Goal: Information Seeking & Learning: Check status

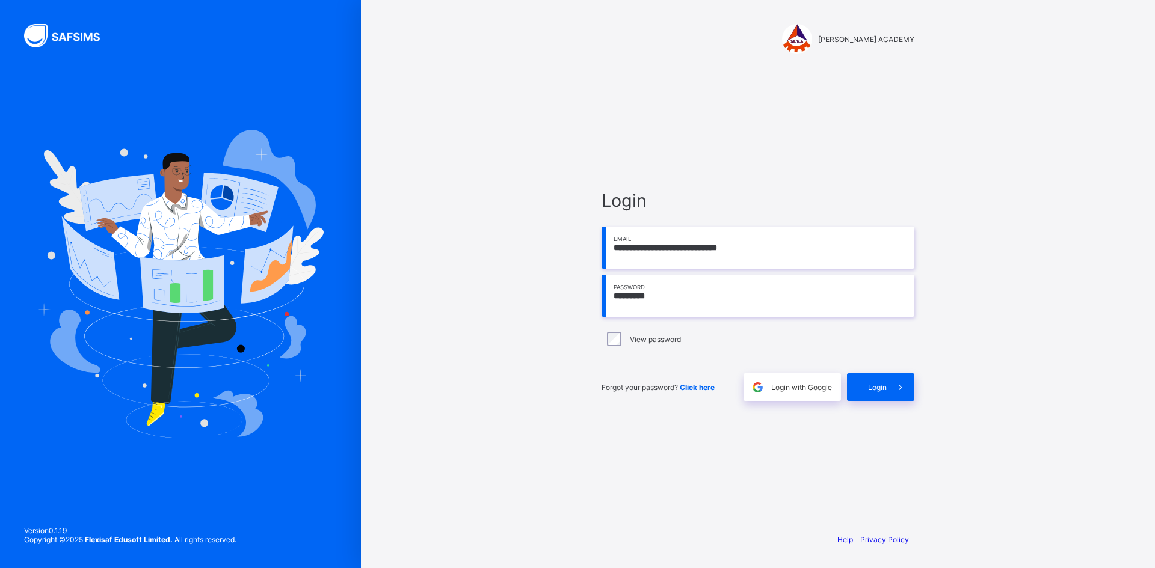
type input "*********"
click at [874, 392] on span "Login" at bounding box center [877, 387] width 19 height 9
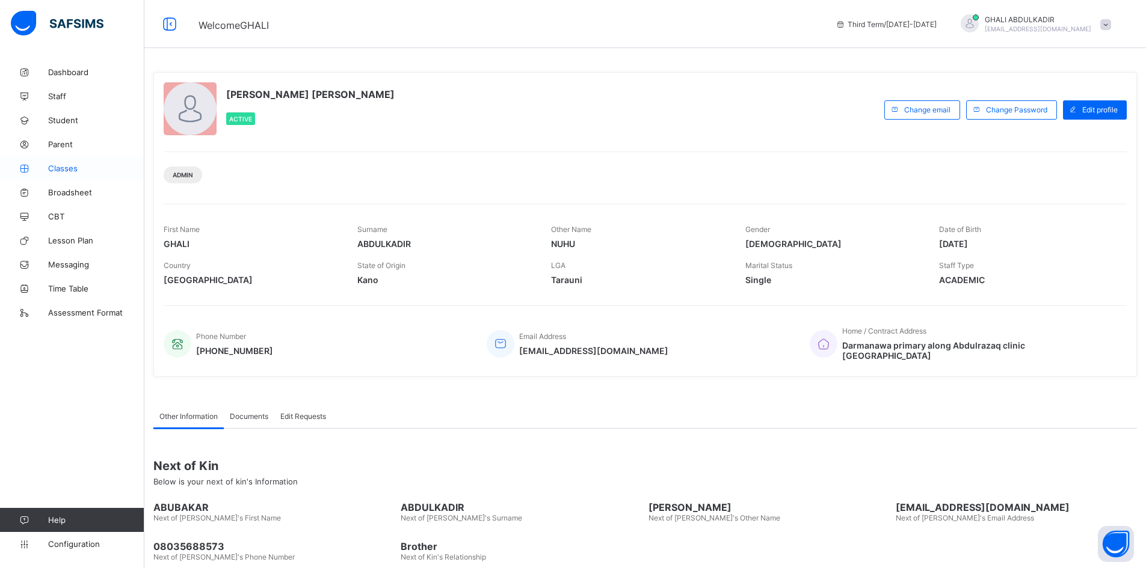
click at [68, 167] on span "Classes" at bounding box center [96, 169] width 96 height 10
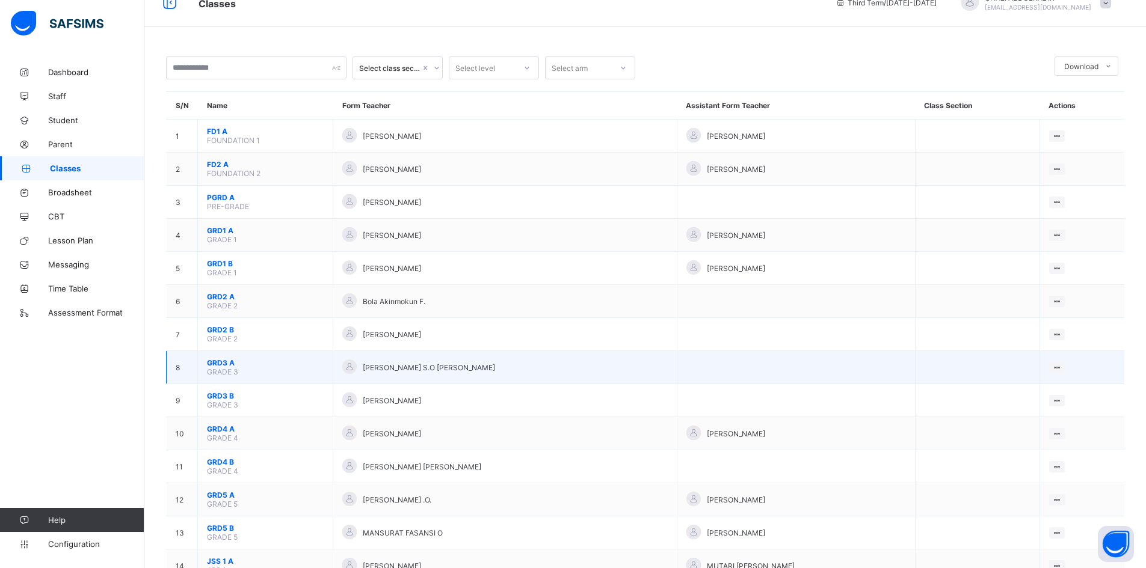
scroll to position [60, 0]
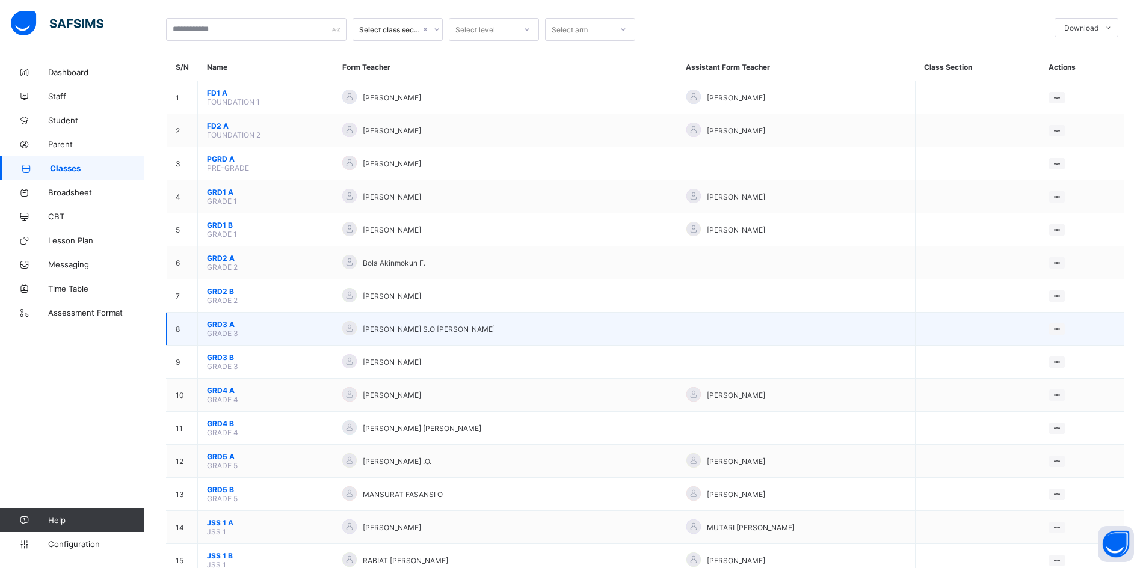
click at [240, 331] on td "GRD3 A GRADE 3" at bounding box center [265, 329] width 135 height 33
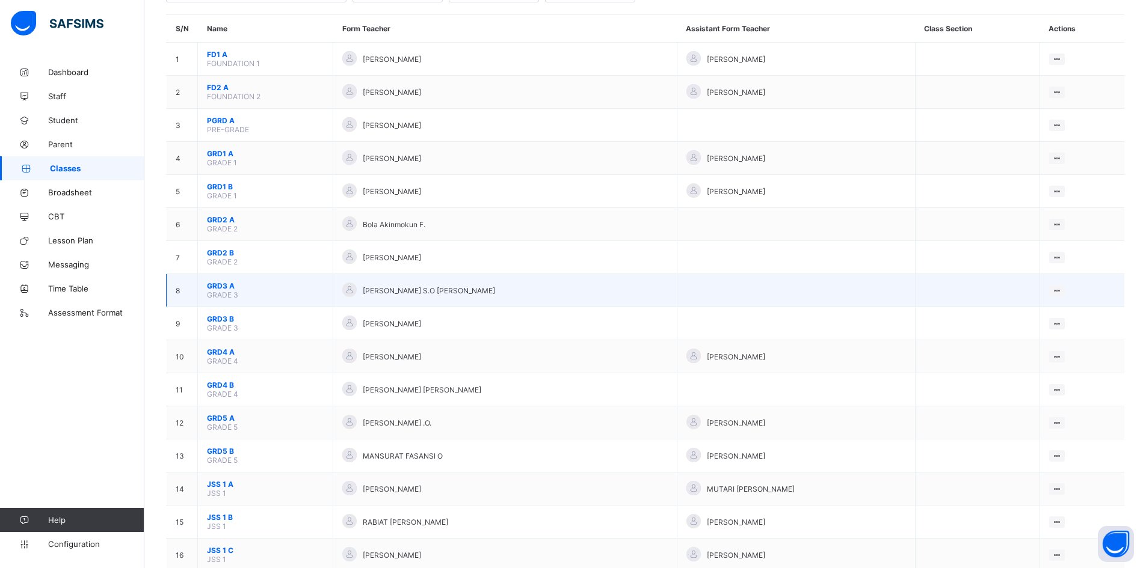
scroll to position [120, 0]
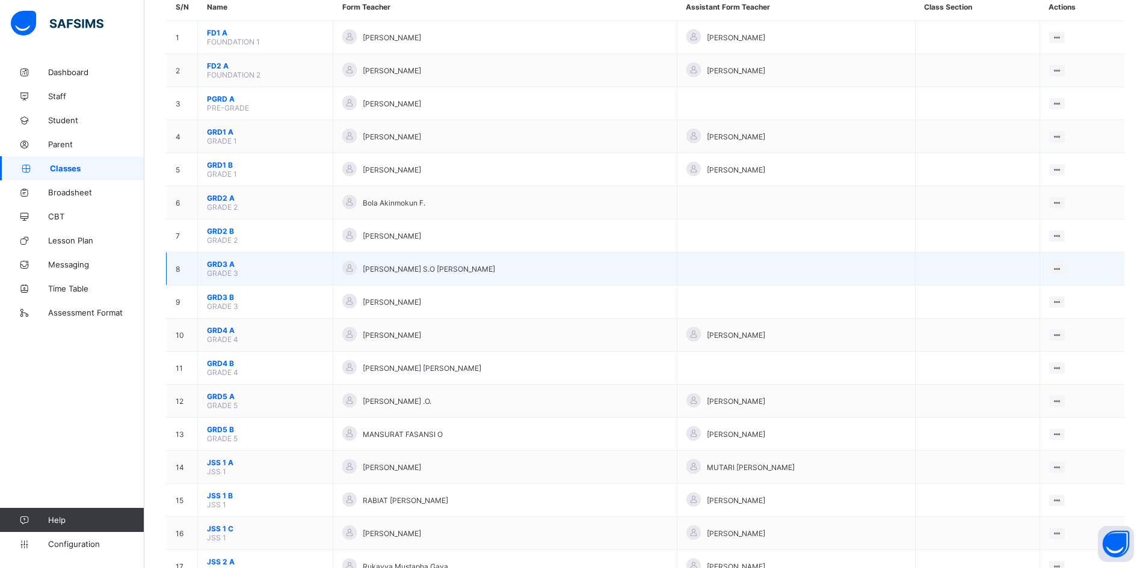
click at [220, 265] on span "GRD3 A" at bounding box center [265, 264] width 117 height 9
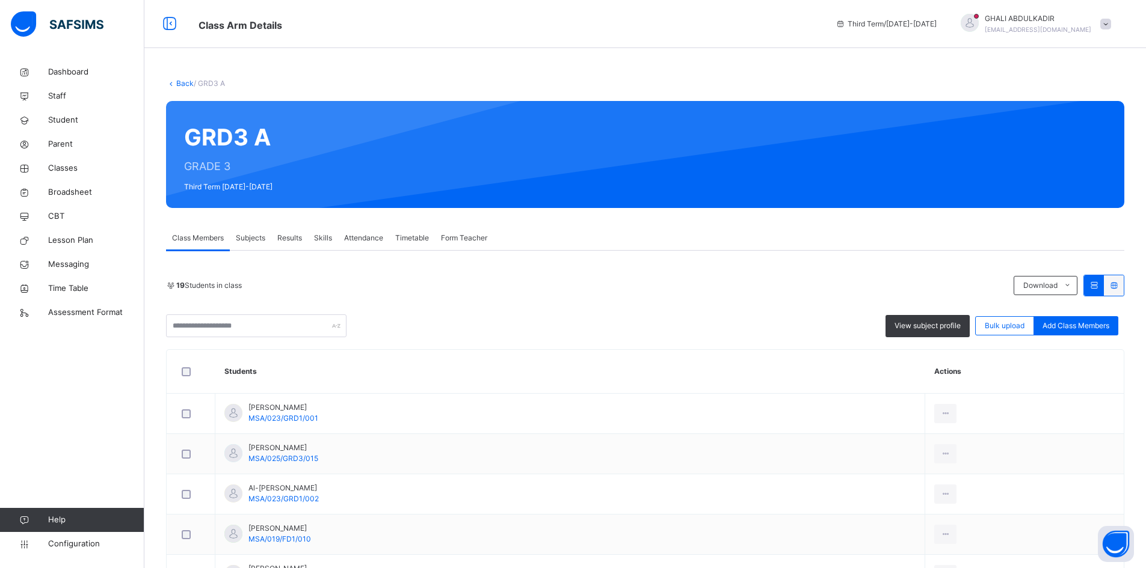
click at [295, 240] on span "Results" at bounding box center [289, 238] width 25 height 11
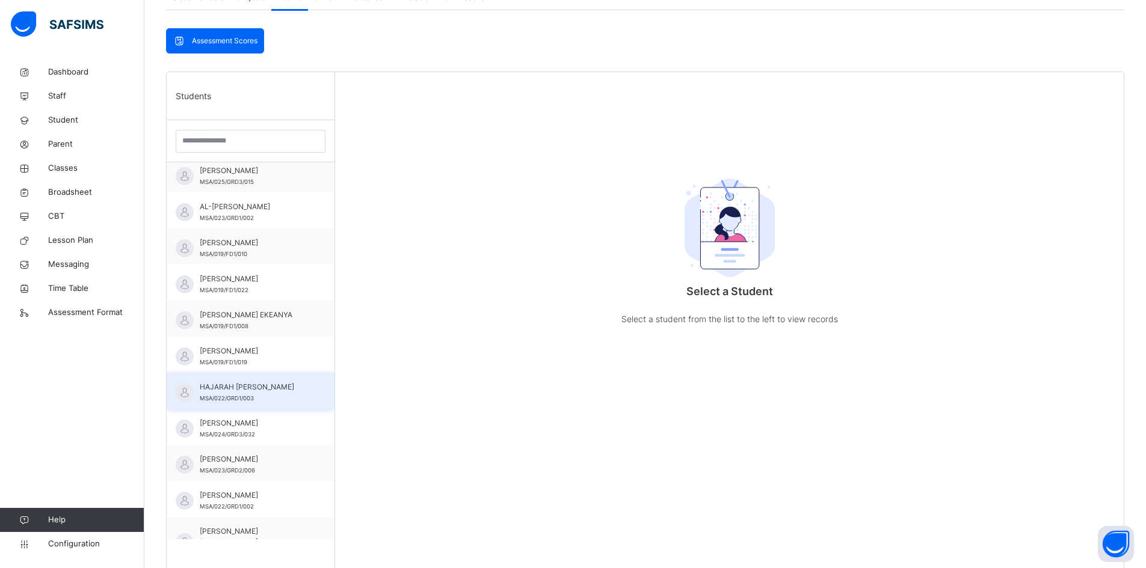
scroll to position [120, 0]
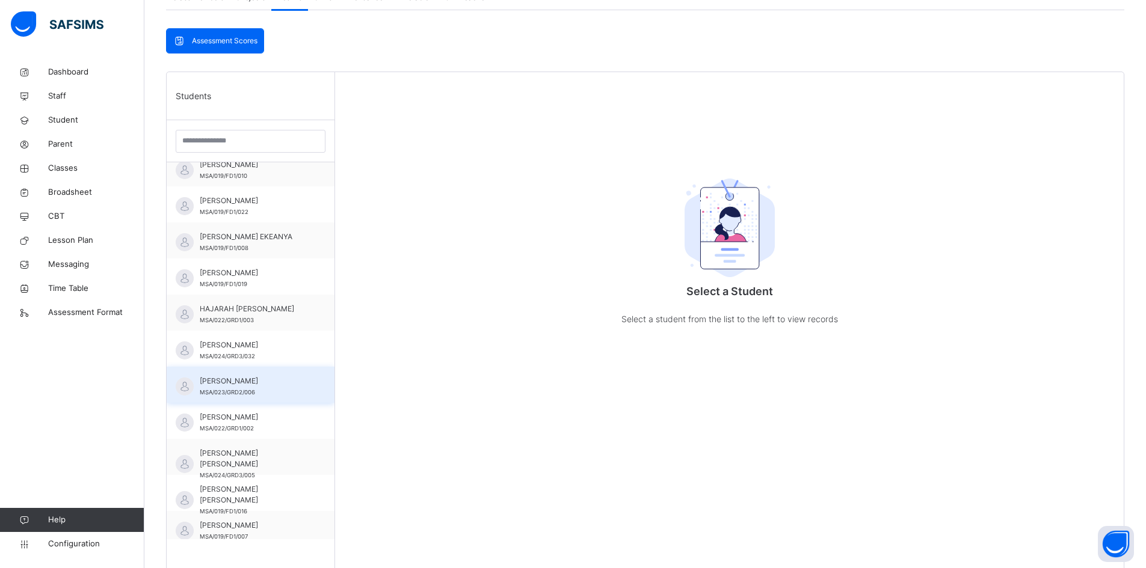
click at [250, 392] on span "MSA/023/GRD2/006" at bounding box center [227, 392] width 55 height 7
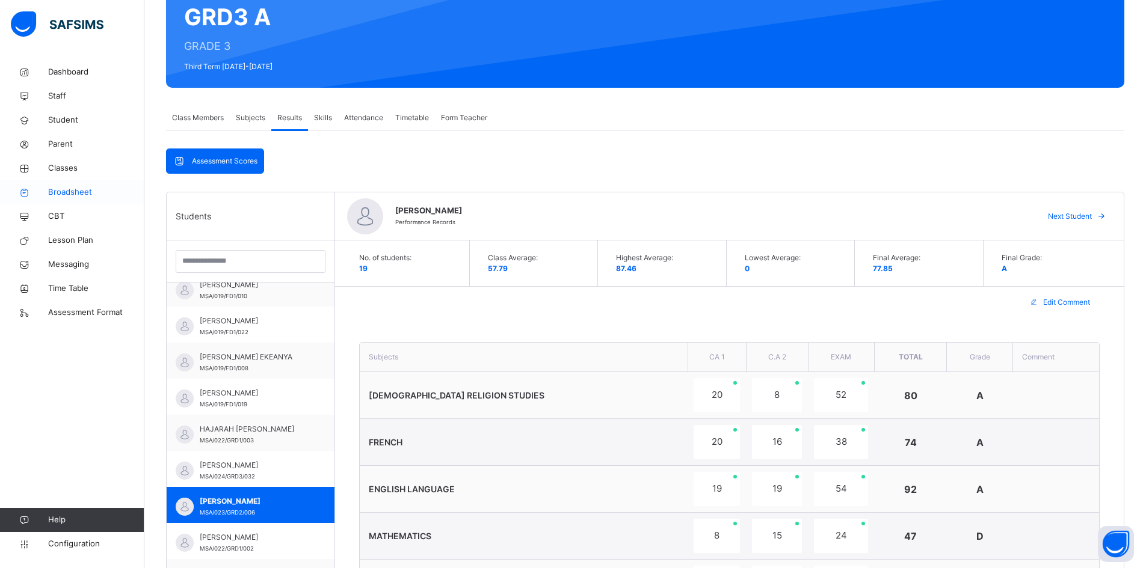
click at [63, 189] on span "Broadsheet" at bounding box center [96, 192] width 96 height 12
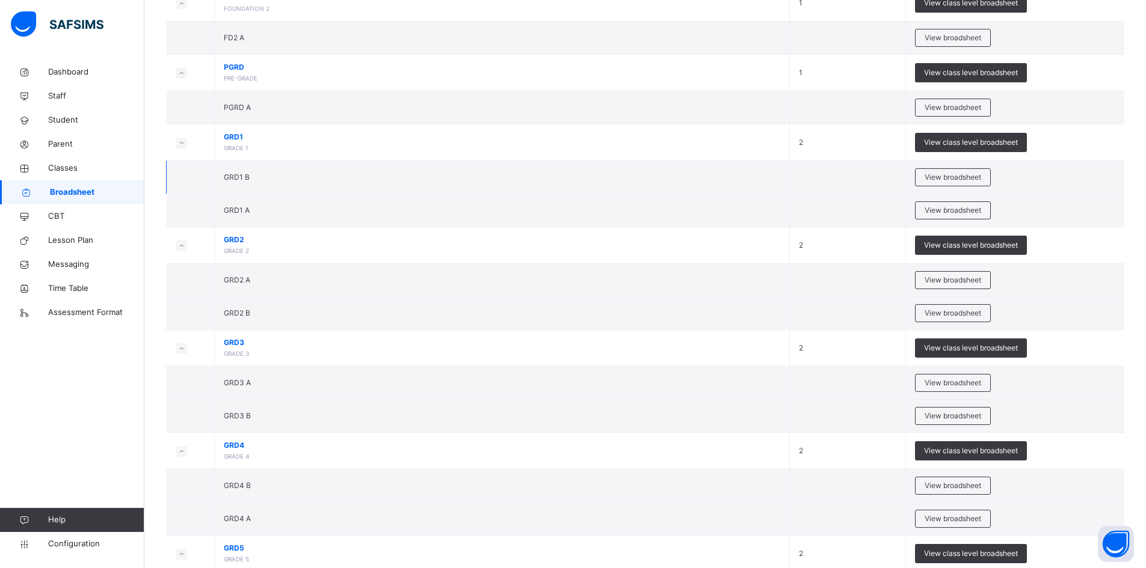
scroll to position [241, 0]
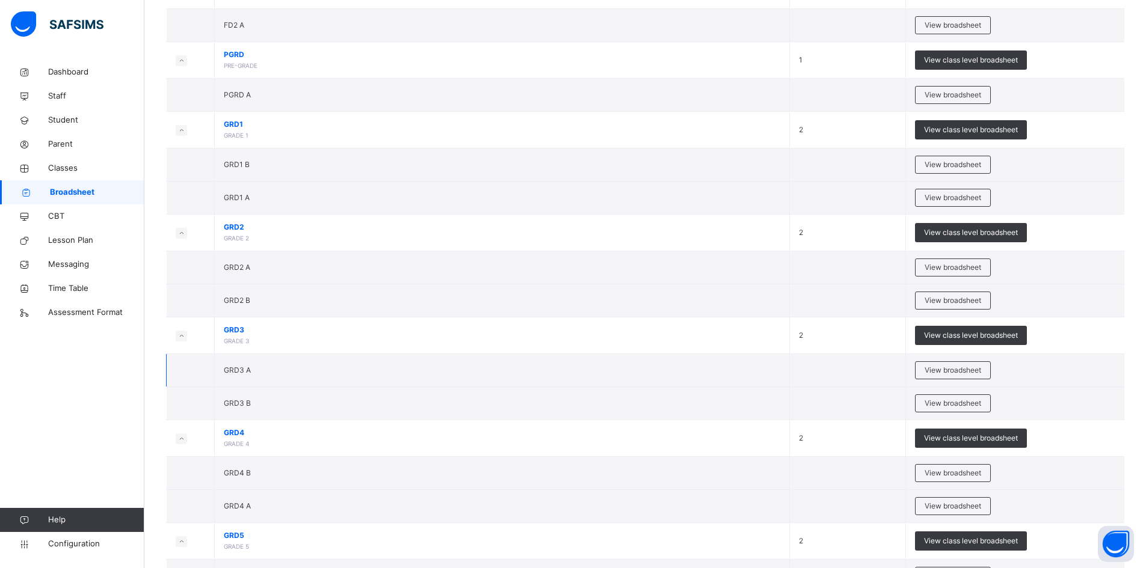
click at [242, 369] on span "GRD3 A" at bounding box center [237, 370] width 27 height 9
click at [977, 369] on span "View broadsheet" at bounding box center [953, 370] width 57 height 11
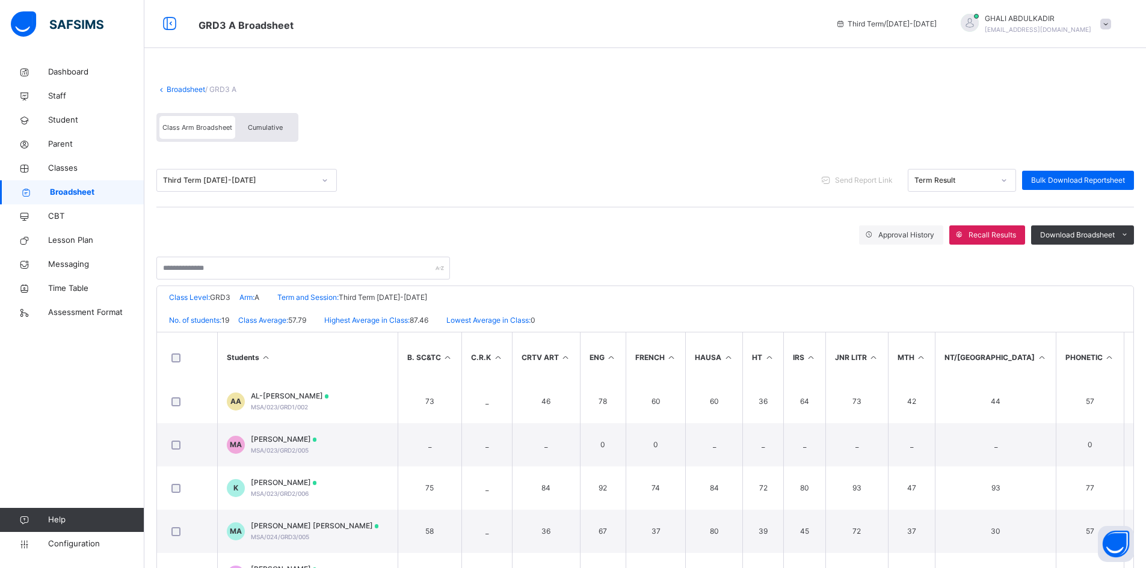
scroll to position [578, 0]
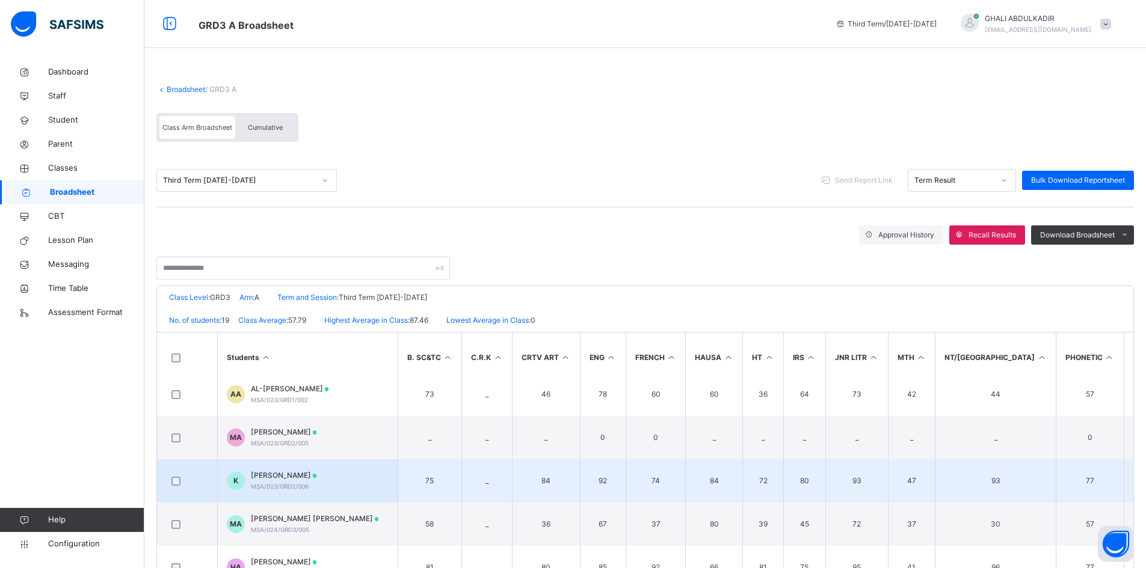
click at [300, 473] on span "[PERSON_NAME]" at bounding box center [284, 475] width 66 height 11
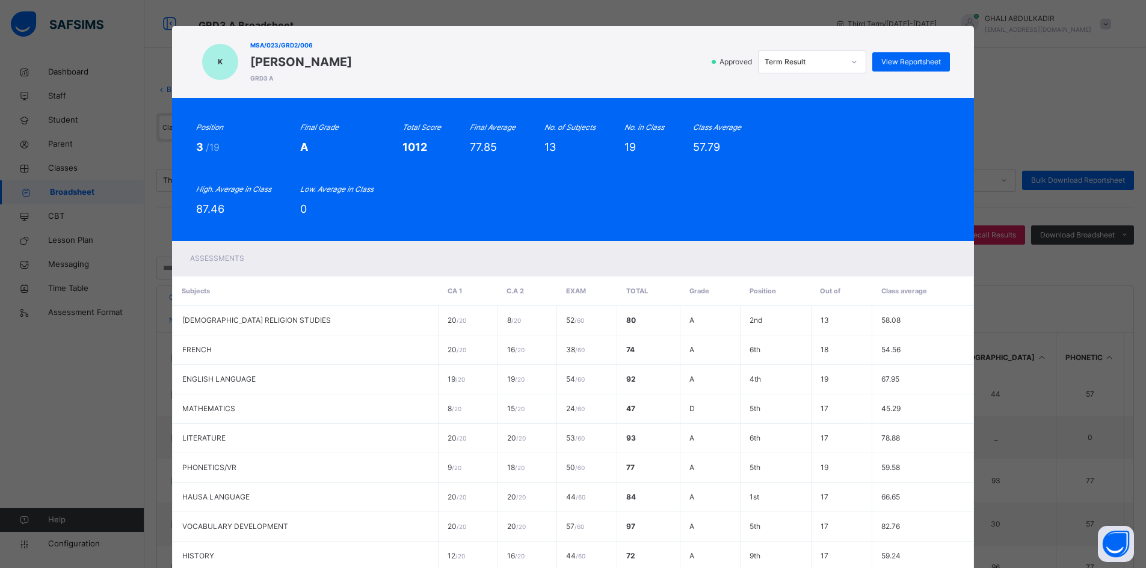
scroll to position [0, 0]
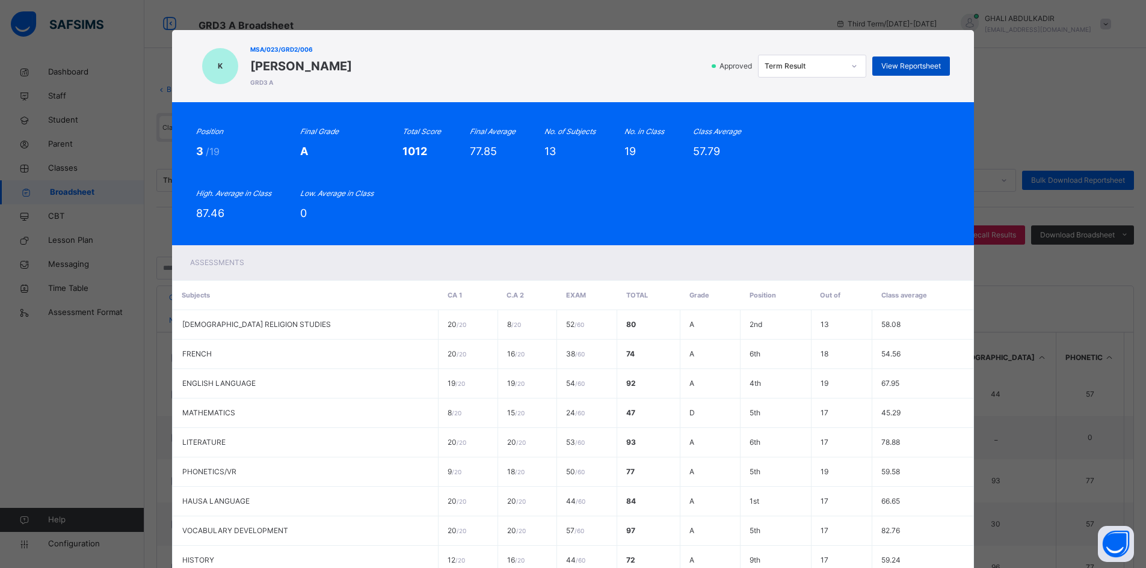
click at [922, 61] on span "View Reportsheet" at bounding box center [911, 66] width 60 height 11
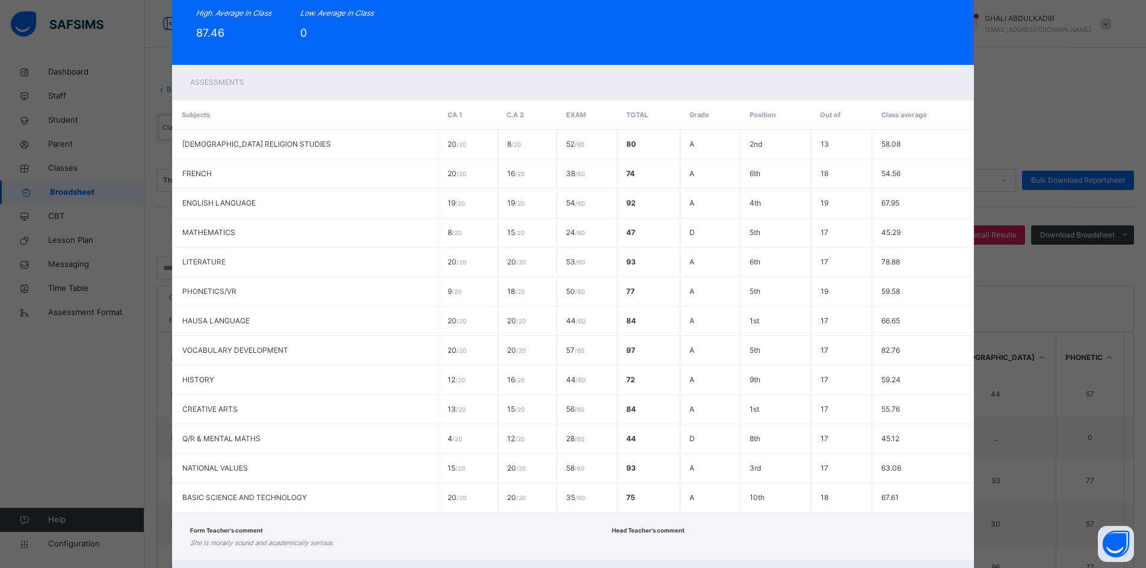
scroll to position [246, 0]
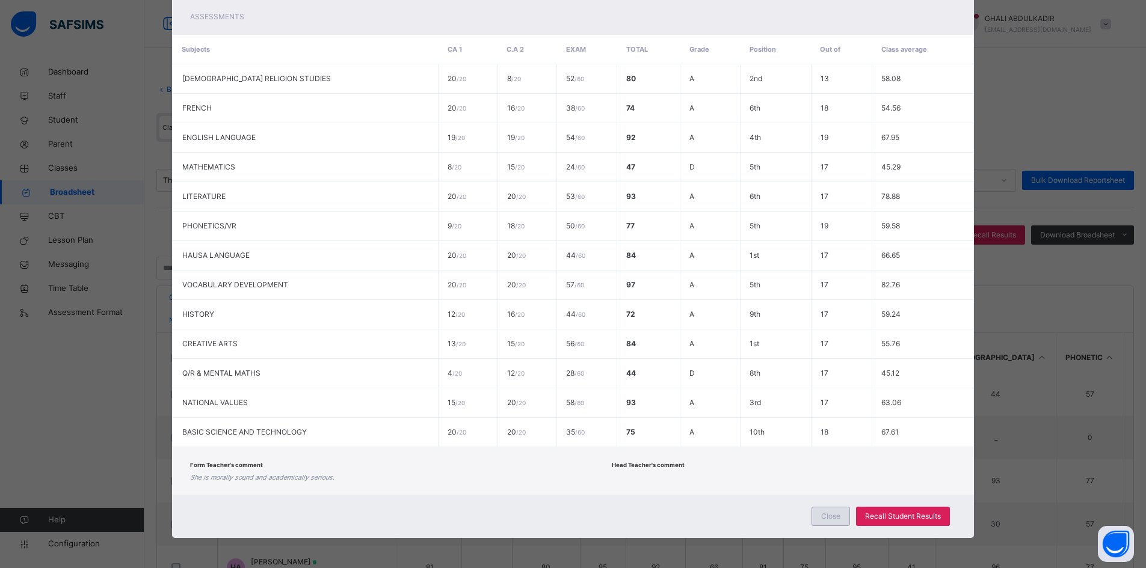
click at [834, 520] on span "Close" at bounding box center [830, 516] width 19 height 11
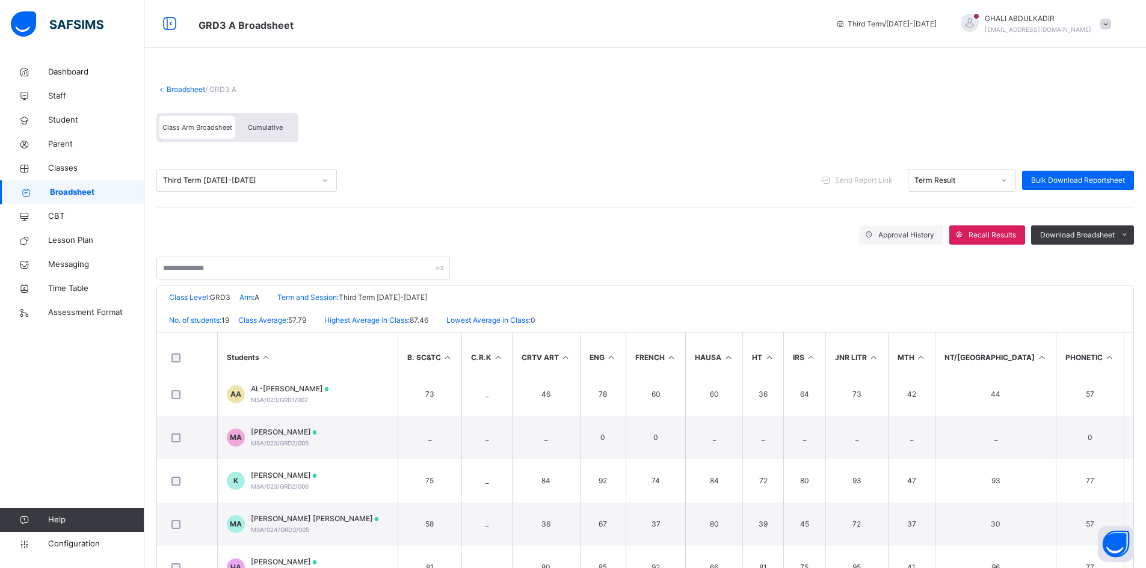
click at [179, 86] on link "Broadsheet" at bounding box center [186, 89] width 38 height 9
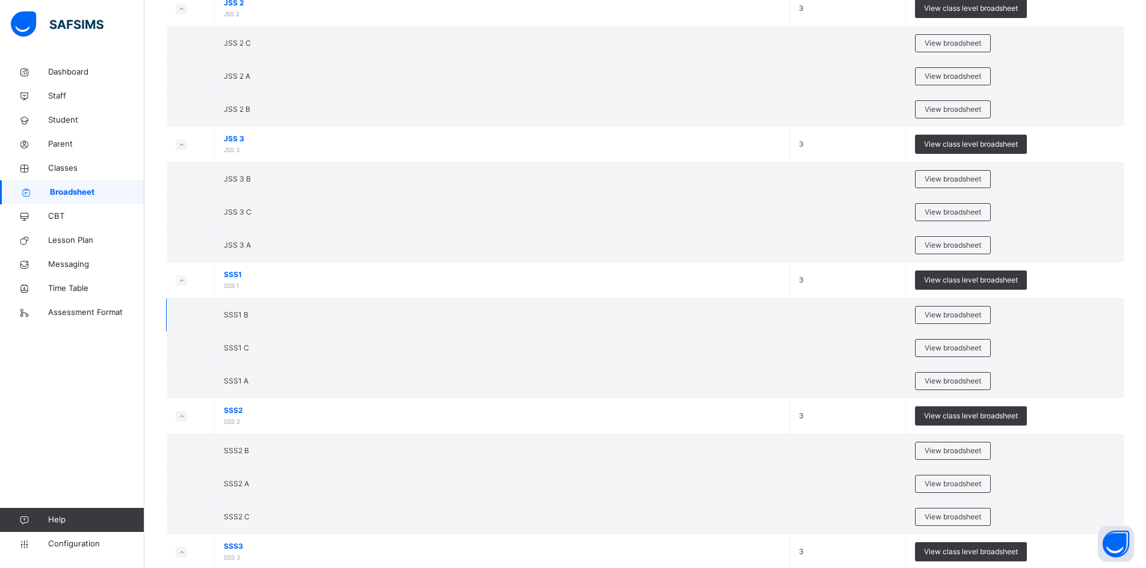
scroll to position [1083, 0]
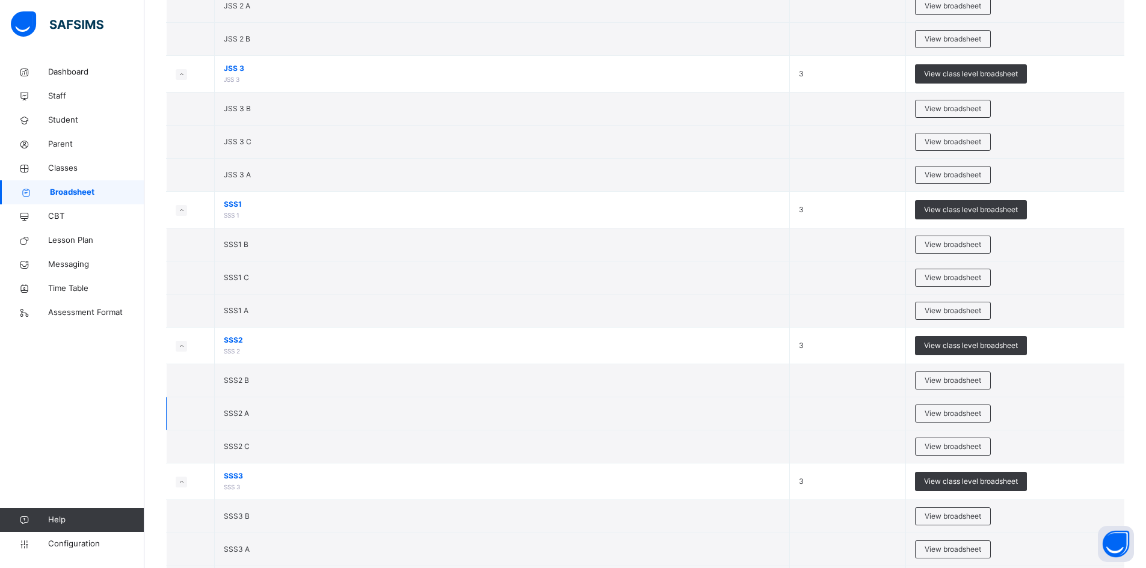
click at [247, 416] on span "SSS2 A" at bounding box center [236, 413] width 25 height 9
click at [938, 380] on span "View broadsheet" at bounding box center [953, 380] width 57 height 11
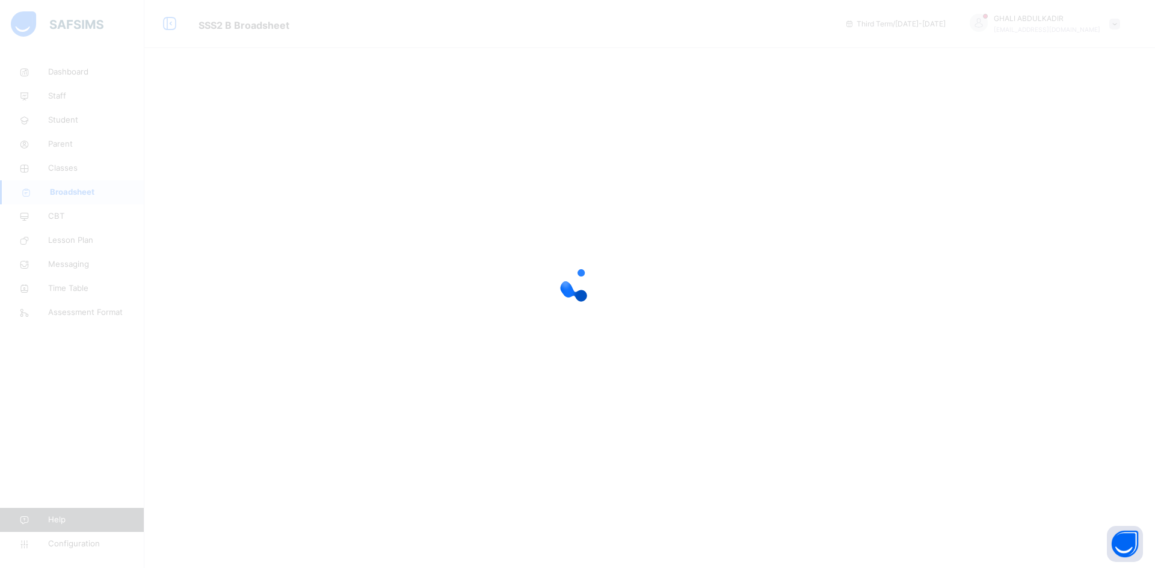
click at [938, 380] on div at bounding box center [577, 284] width 1155 height 568
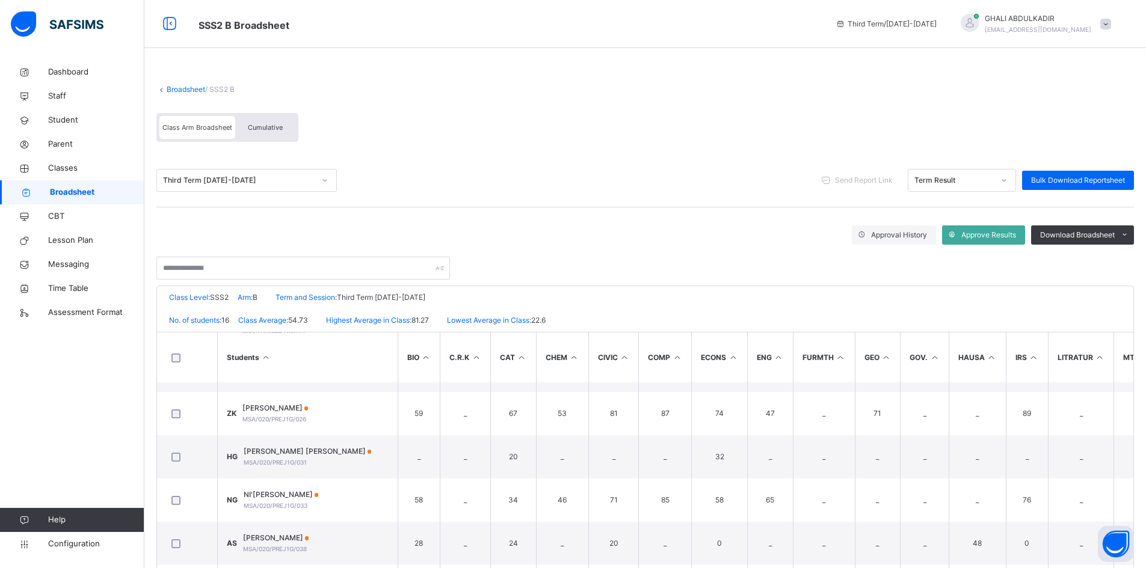
click at [169, 88] on link "Broadsheet" at bounding box center [186, 89] width 38 height 9
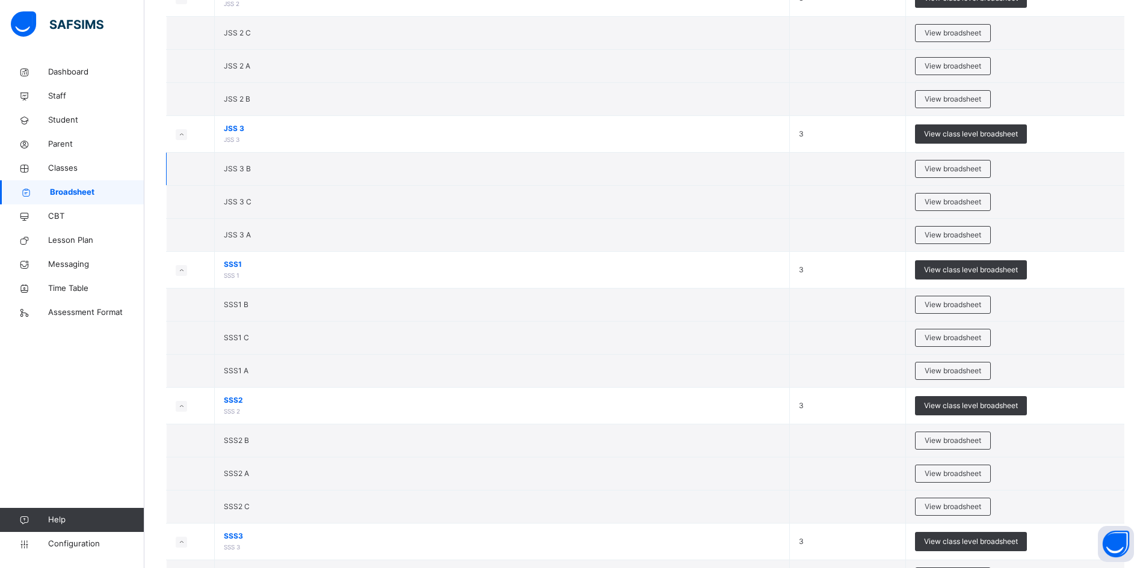
scroll to position [1144, 0]
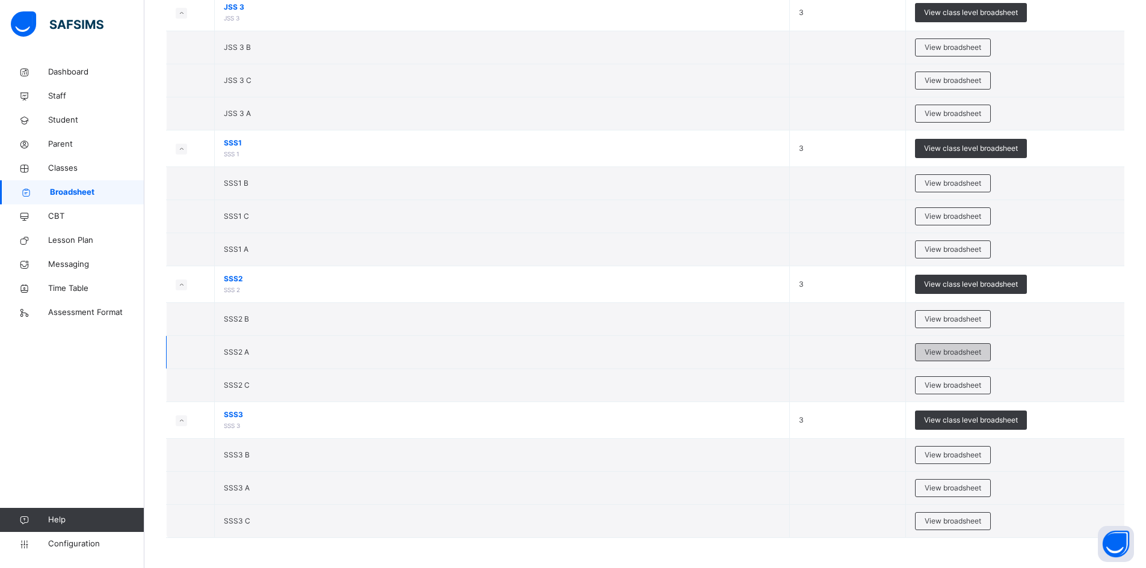
click at [952, 347] on span "View broadsheet" at bounding box center [953, 352] width 57 height 11
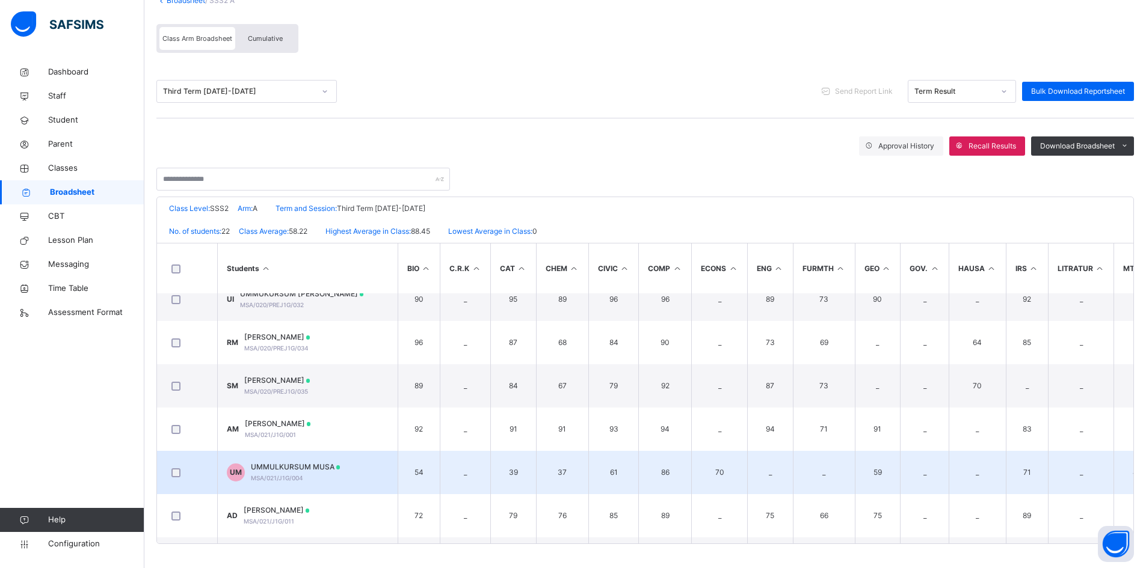
scroll to position [421, 0]
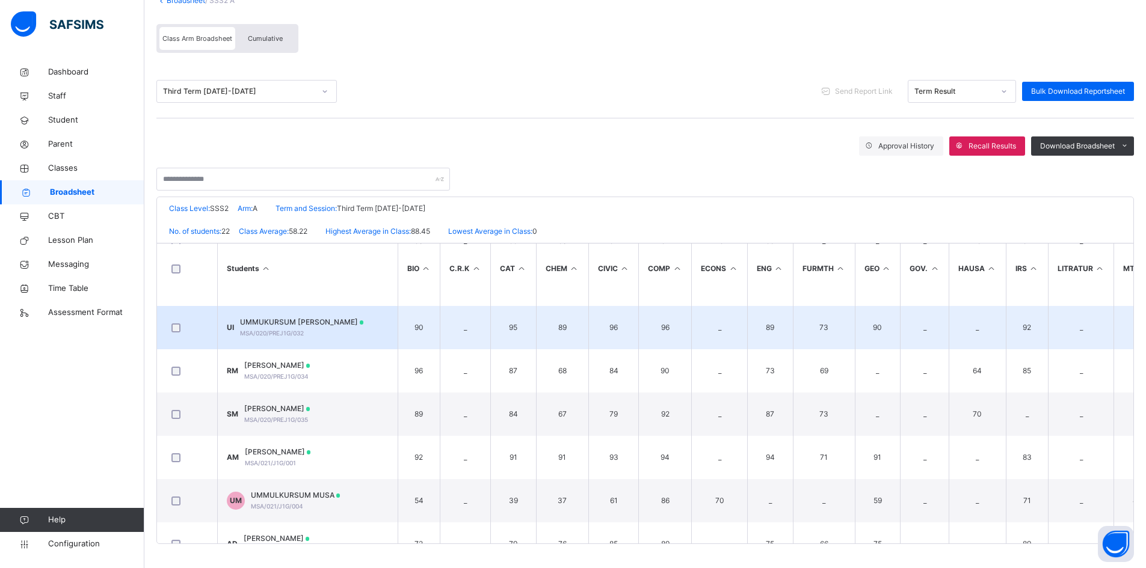
click at [266, 332] on span "MSA/020/PREJ1G/032" at bounding box center [272, 333] width 64 height 7
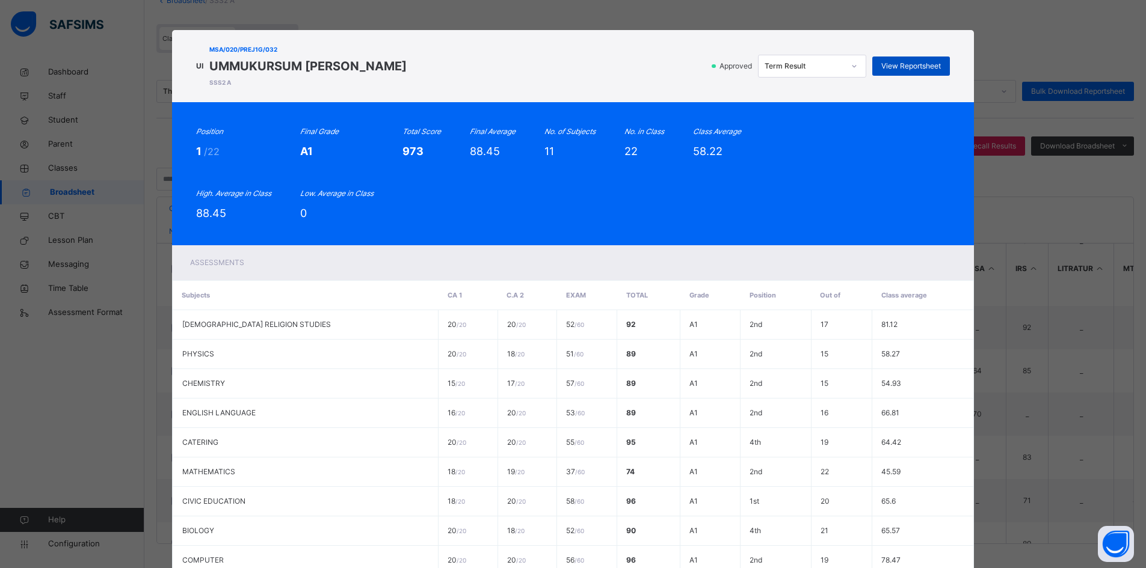
click at [900, 62] on span "View Reportsheet" at bounding box center [911, 66] width 60 height 11
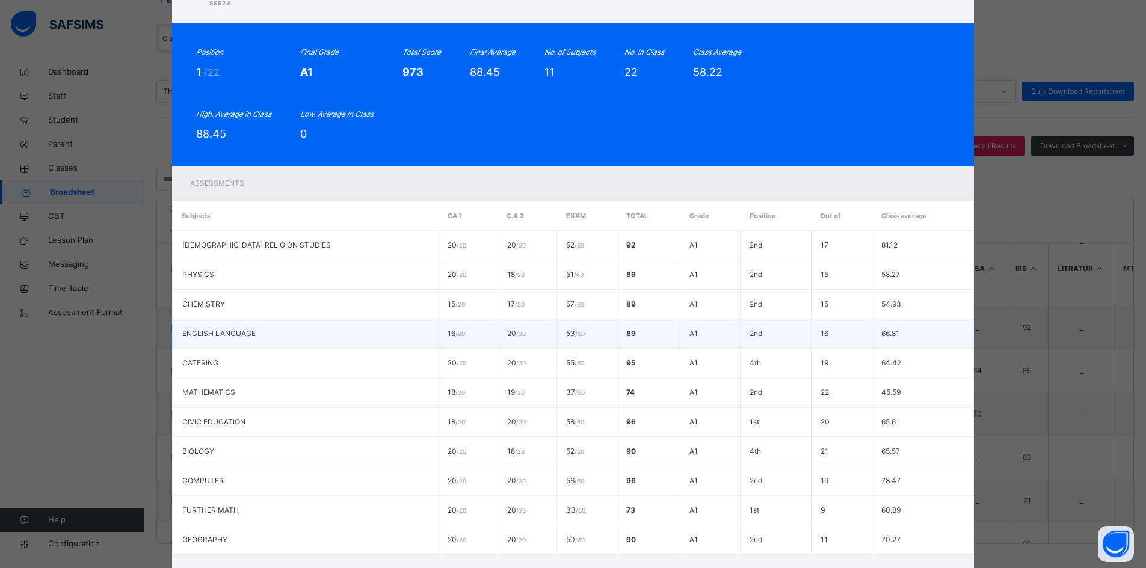
scroll to position [187, 0]
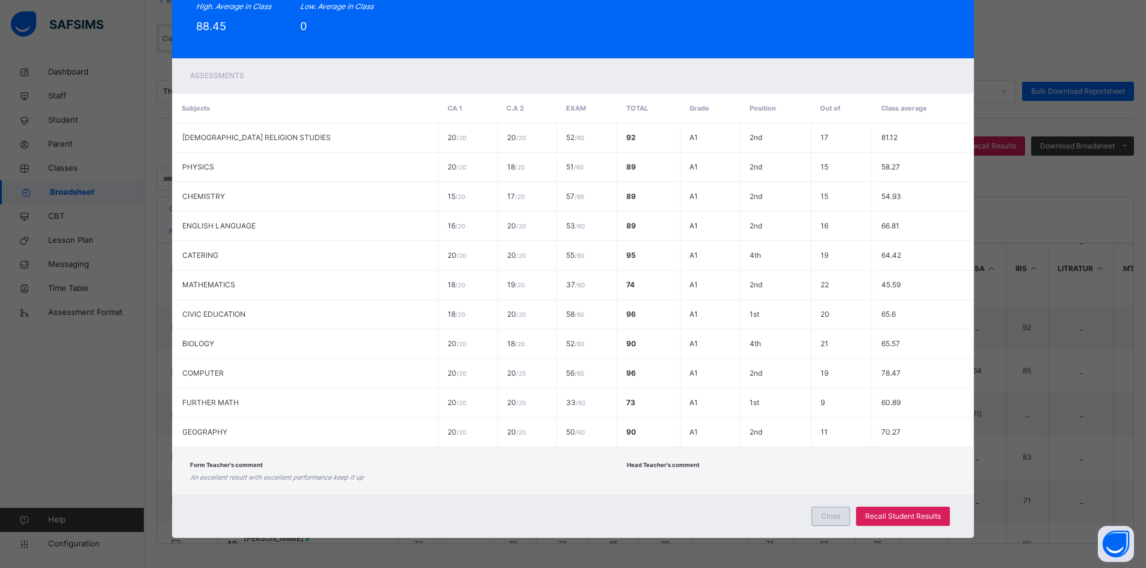
click at [837, 515] on span "Close" at bounding box center [830, 516] width 19 height 11
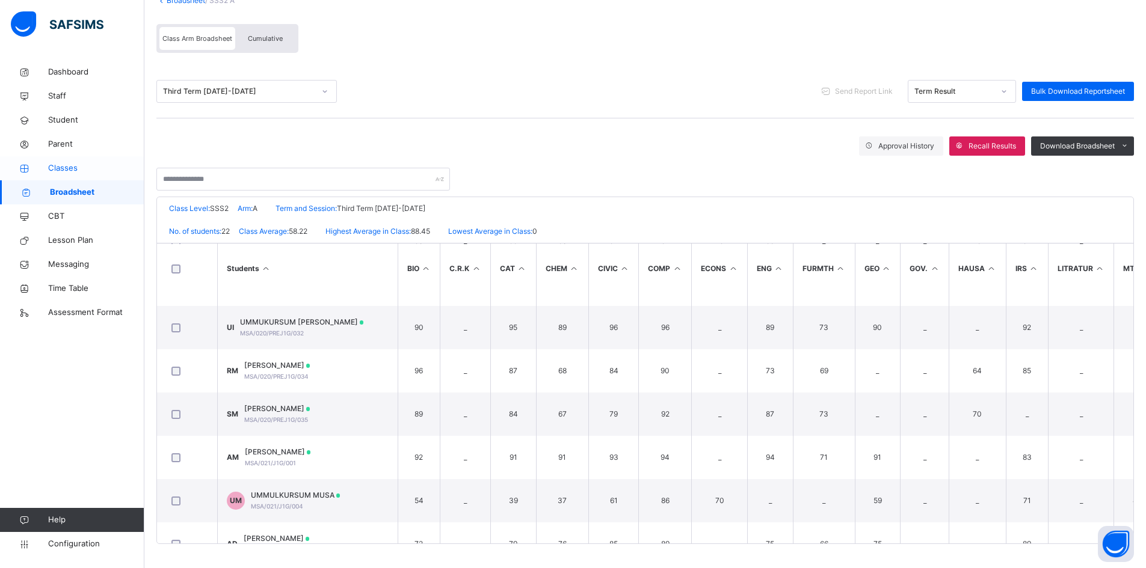
click at [72, 170] on span "Classes" at bounding box center [96, 168] width 96 height 12
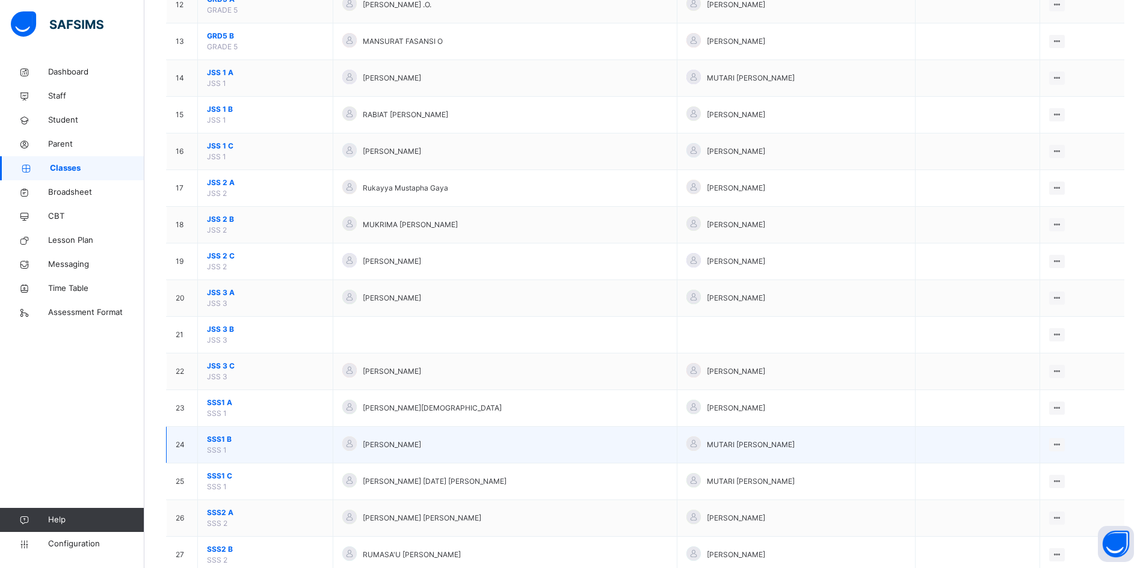
scroll to position [722, 0]
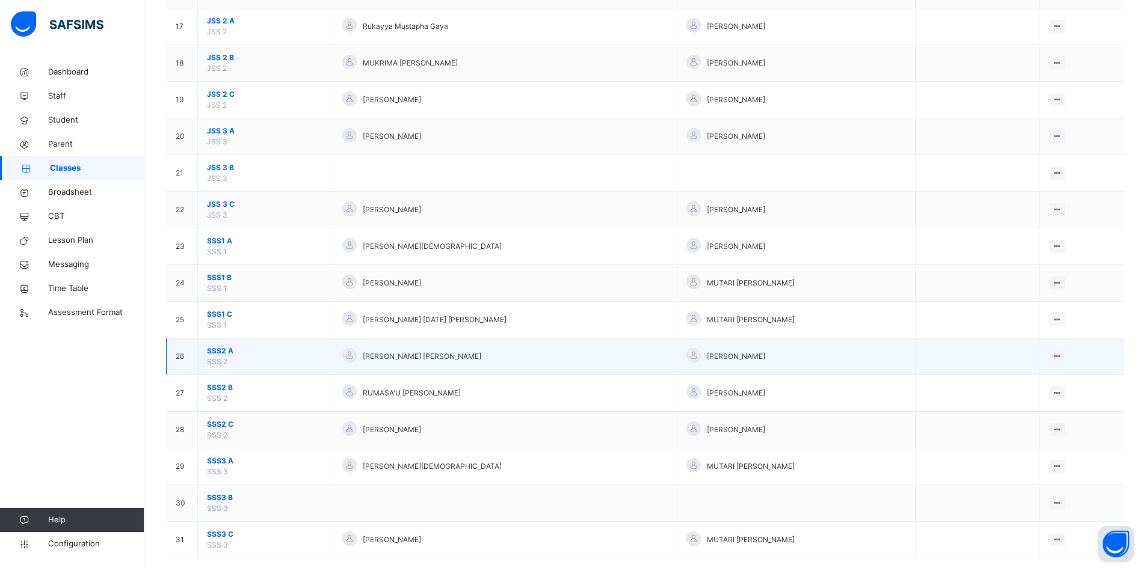
click at [218, 348] on span "SSS2 A" at bounding box center [265, 351] width 117 height 11
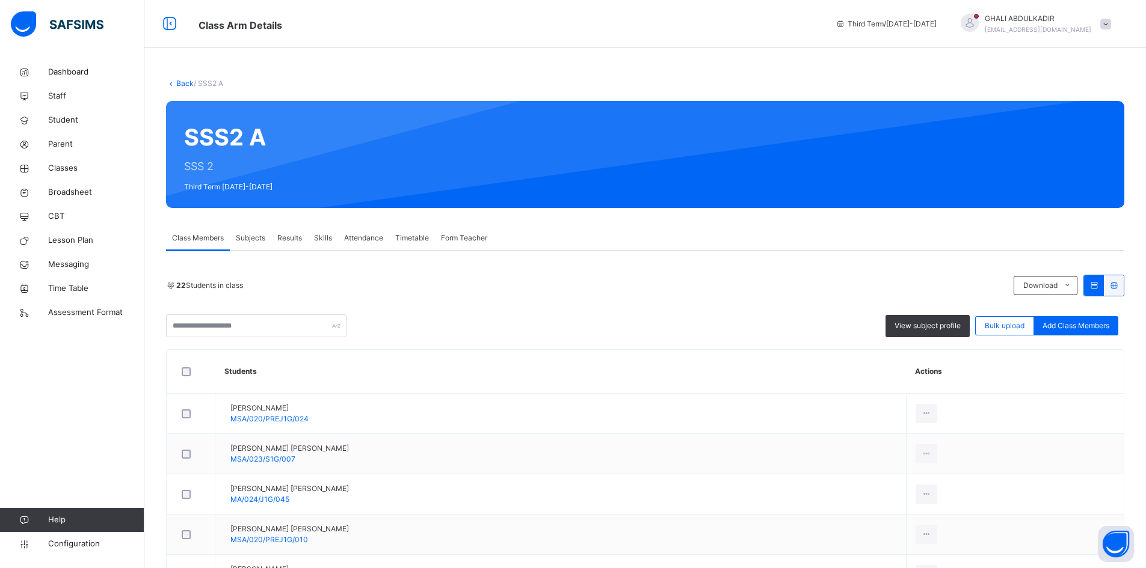
click at [301, 238] on span "Results" at bounding box center [289, 238] width 25 height 11
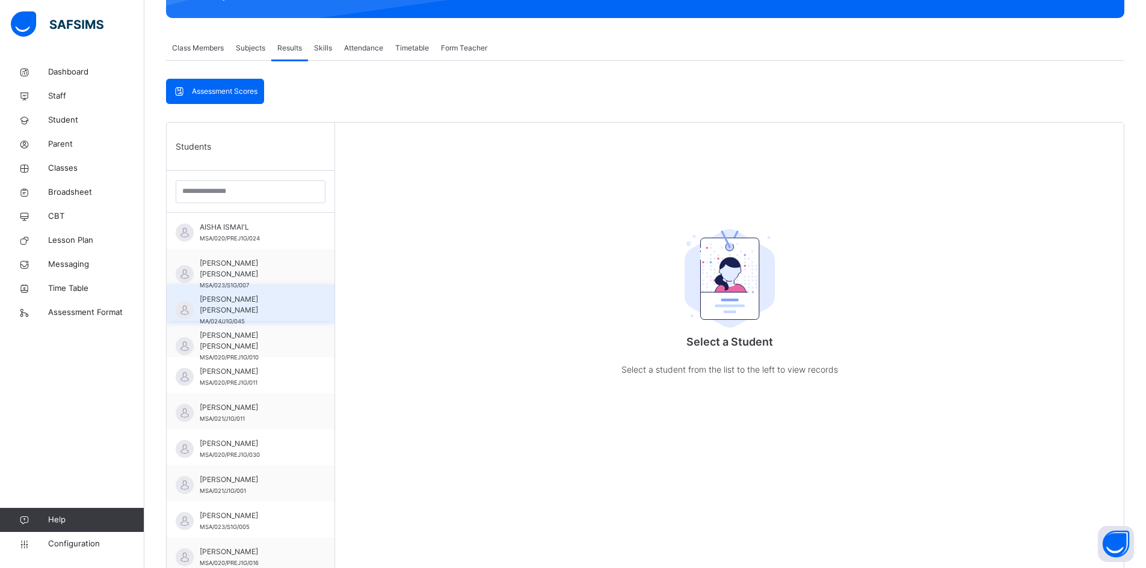
scroll to position [180, 0]
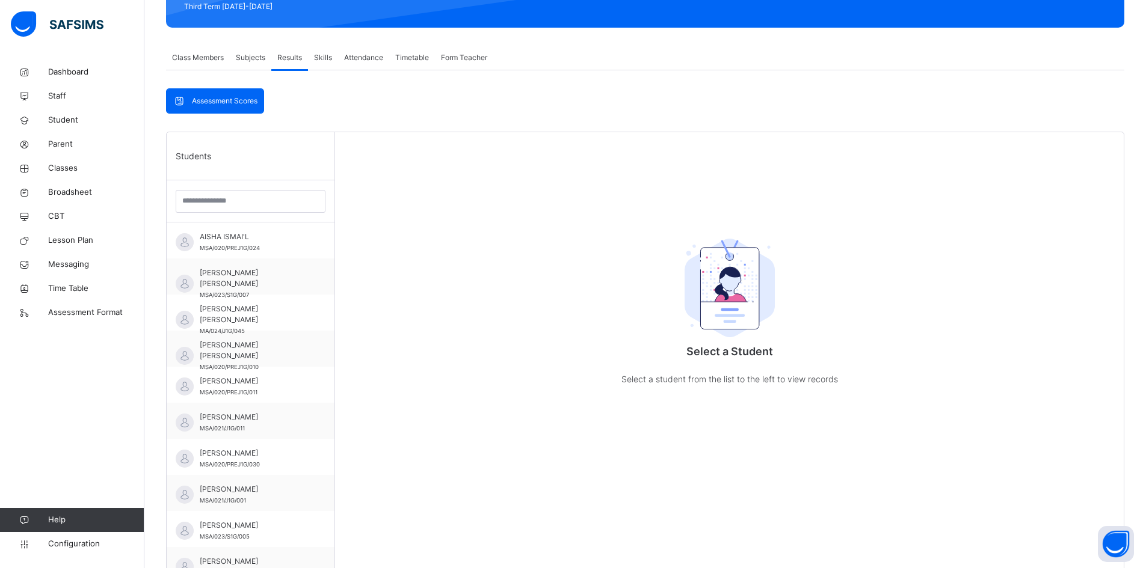
click at [253, 60] on span "Subjects" at bounding box center [250, 57] width 29 height 11
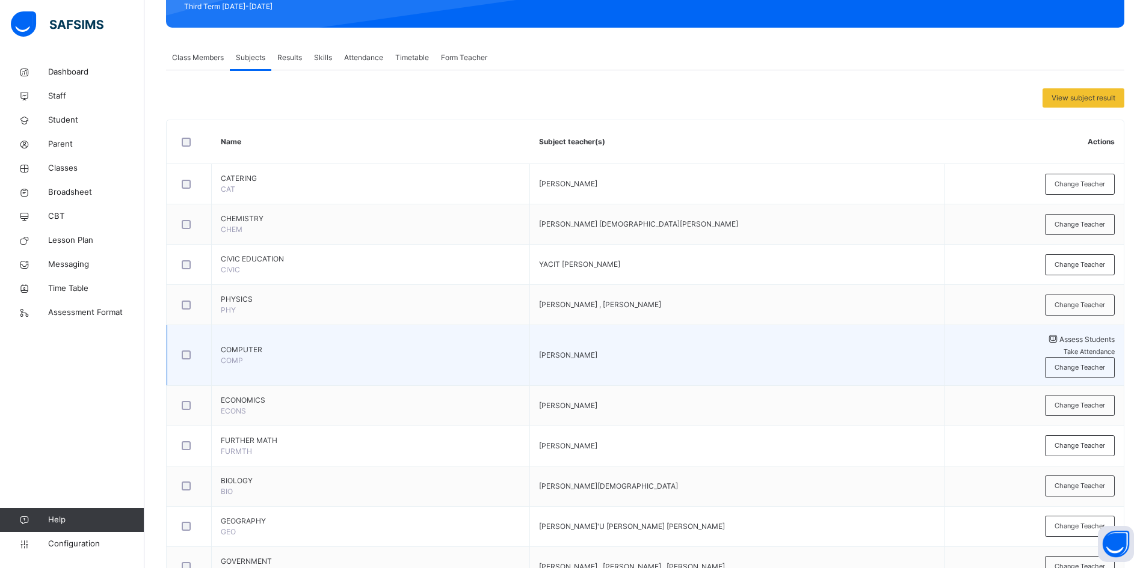
click at [244, 348] on td "COMPUTER COMP" at bounding box center [371, 355] width 318 height 61
click at [530, 337] on td "[PERSON_NAME]" at bounding box center [737, 355] width 414 height 61
click at [539, 351] on span "[PERSON_NAME]" at bounding box center [568, 355] width 58 height 9
click at [184, 351] on div at bounding box center [189, 355] width 20 height 9
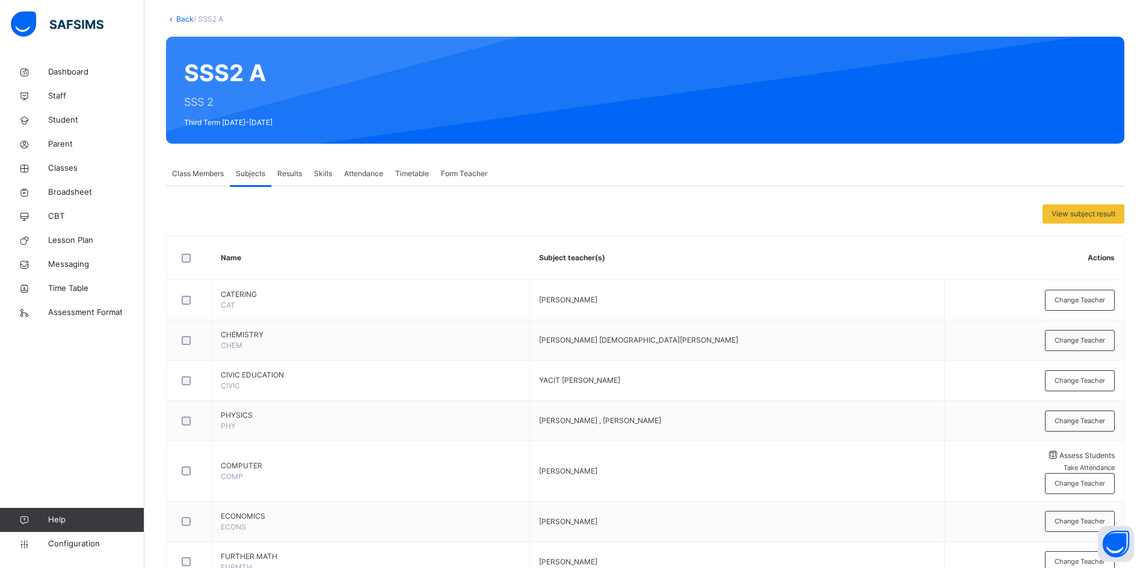
scroll to position [60, 0]
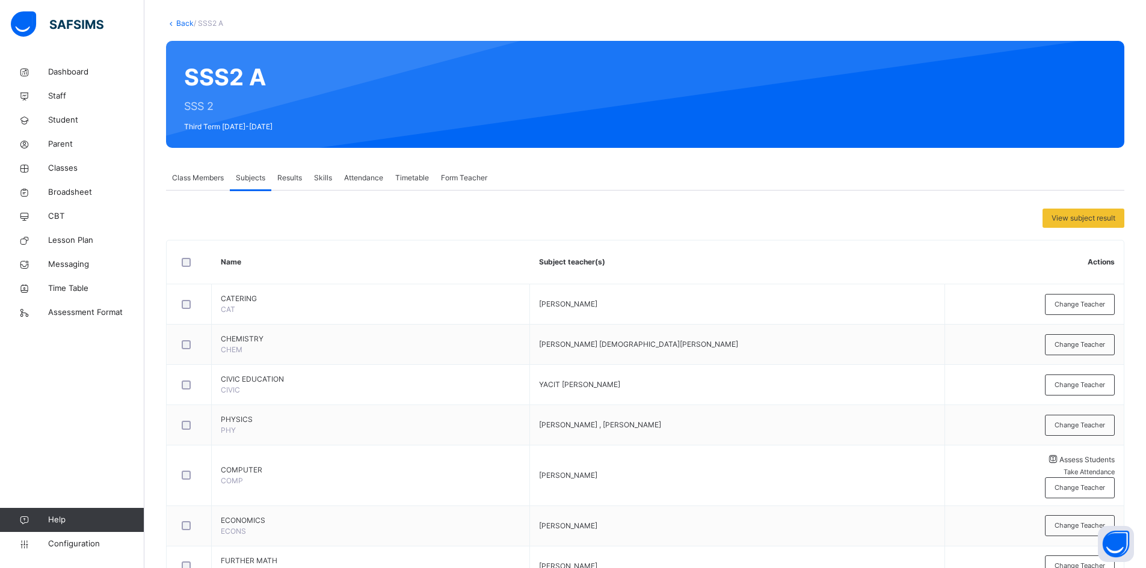
click at [295, 177] on span "Results" at bounding box center [289, 178] width 25 height 11
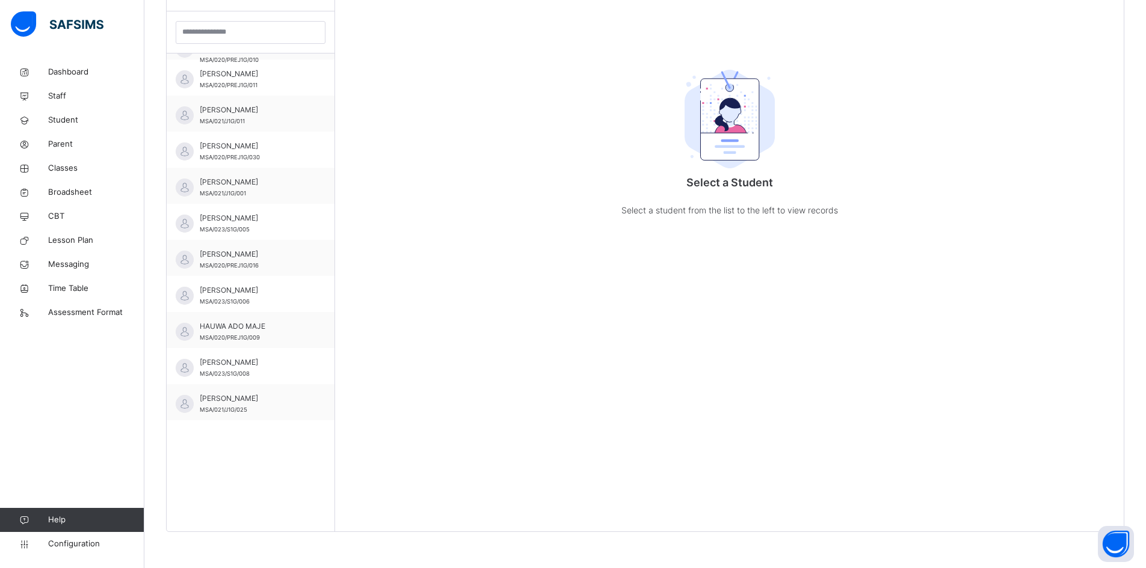
scroll to position [141, 0]
click at [258, 256] on span "[PERSON_NAME]" at bounding box center [254, 252] width 108 height 11
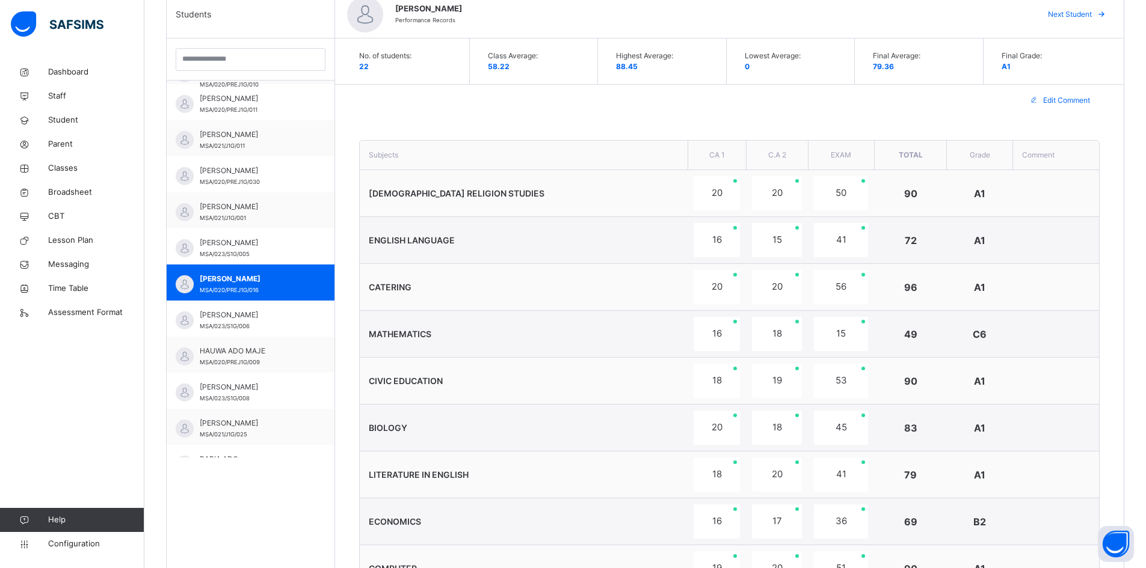
scroll to position [169, 0]
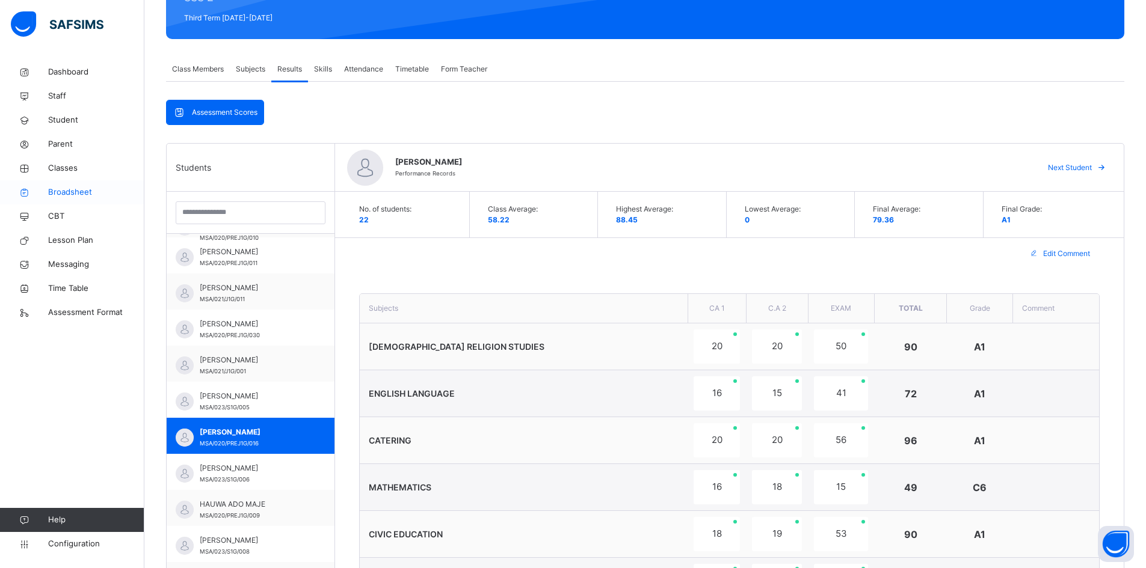
click at [49, 191] on span "Broadsheet" at bounding box center [96, 192] width 96 height 12
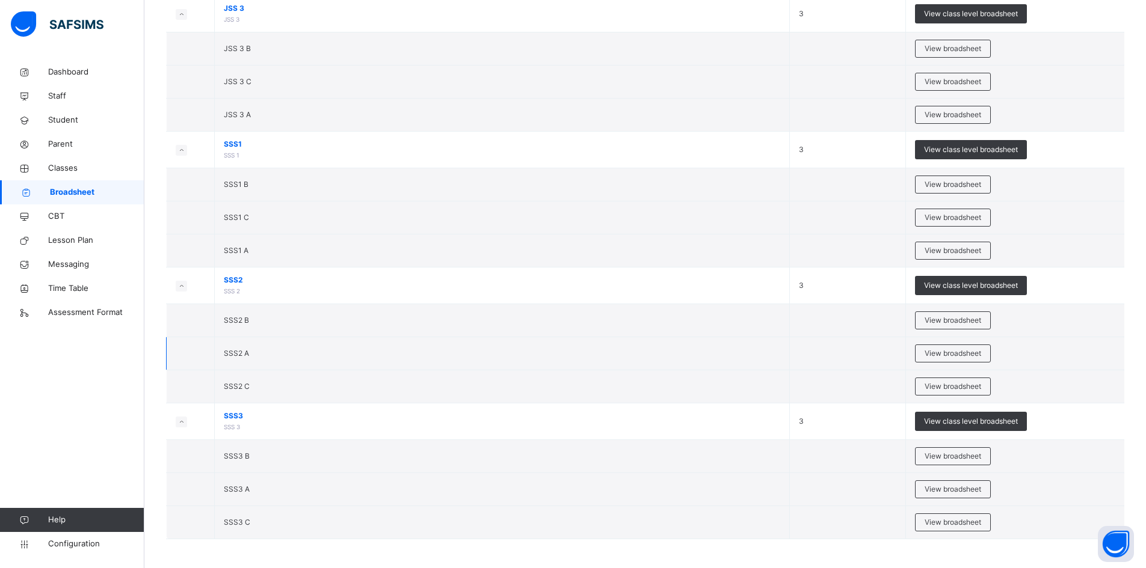
scroll to position [1144, 0]
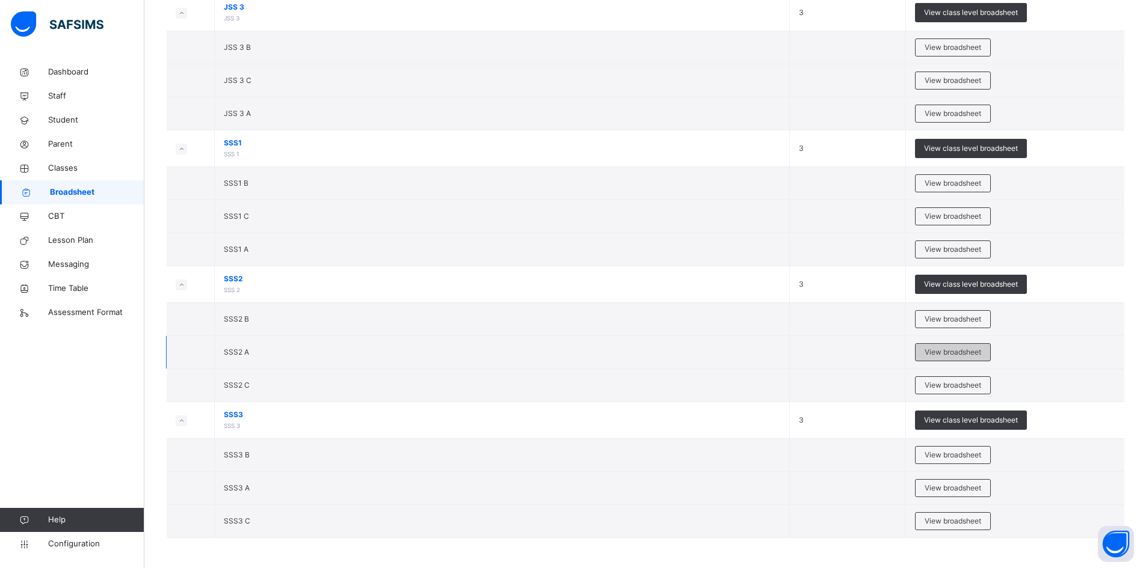
click at [949, 351] on span "View broadsheet" at bounding box center [953, 352] width 57 height 11
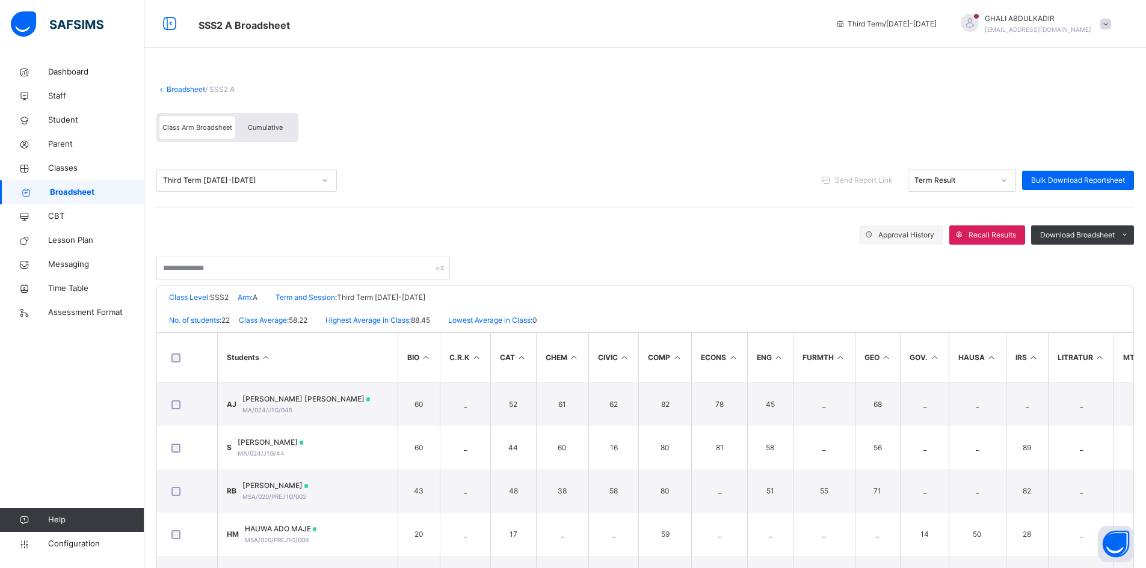
click at [257, 128] on span "Cumulative" at bounding box center [265, 127] width 35 height 8
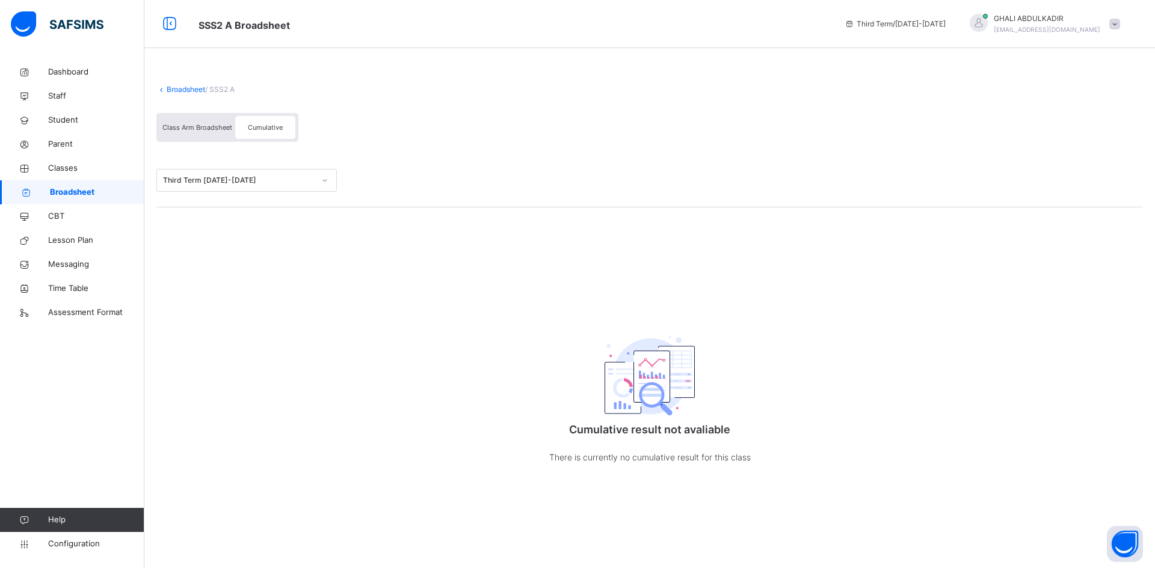
click at [208, 129] on span "Class Arm Broadsheet" at bounding box center [197, 127] width 70 height 8
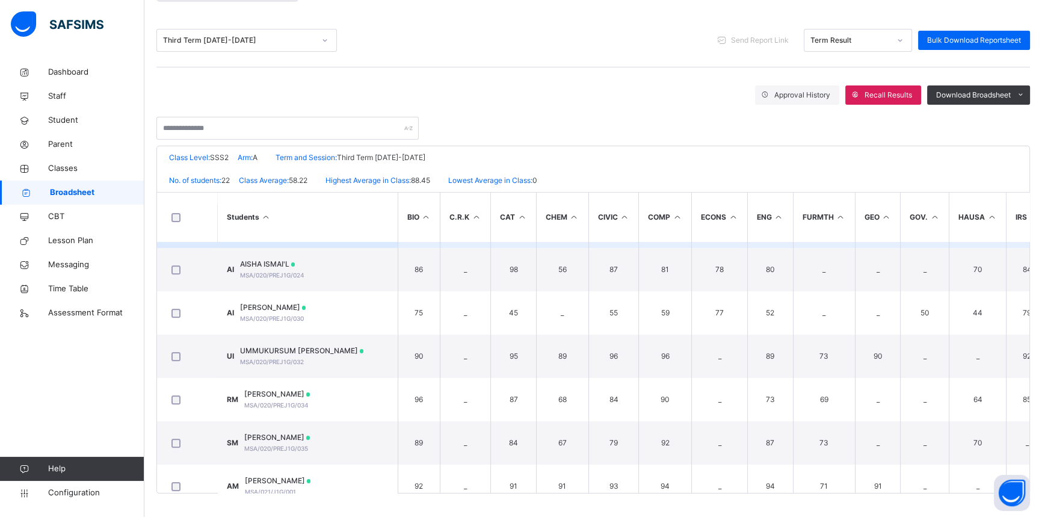
scroll to position [215, 0]
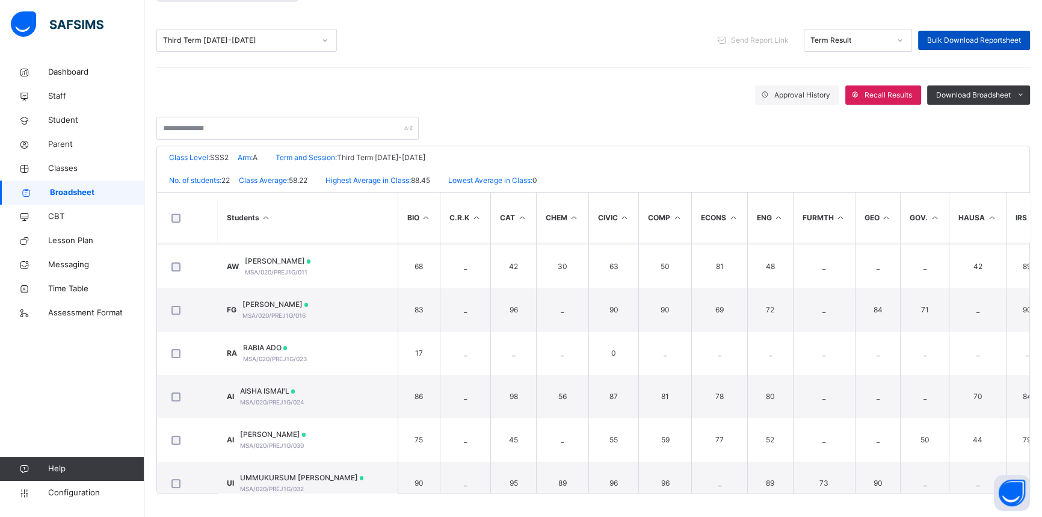
click at [975, 39] on span "Bulk Download Reportsheet" at bounding box center [974, 40] width 94 height 11
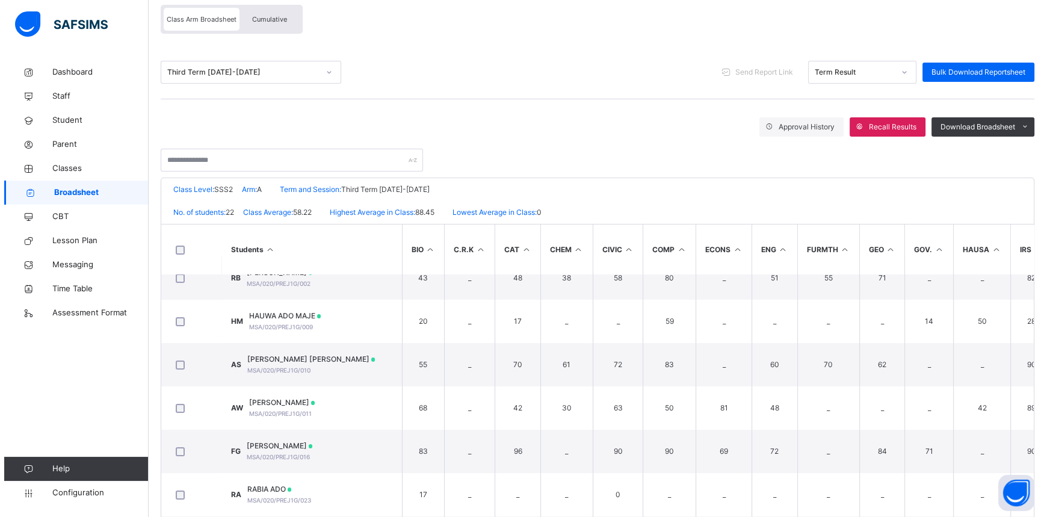
scroll to position [0, 0]
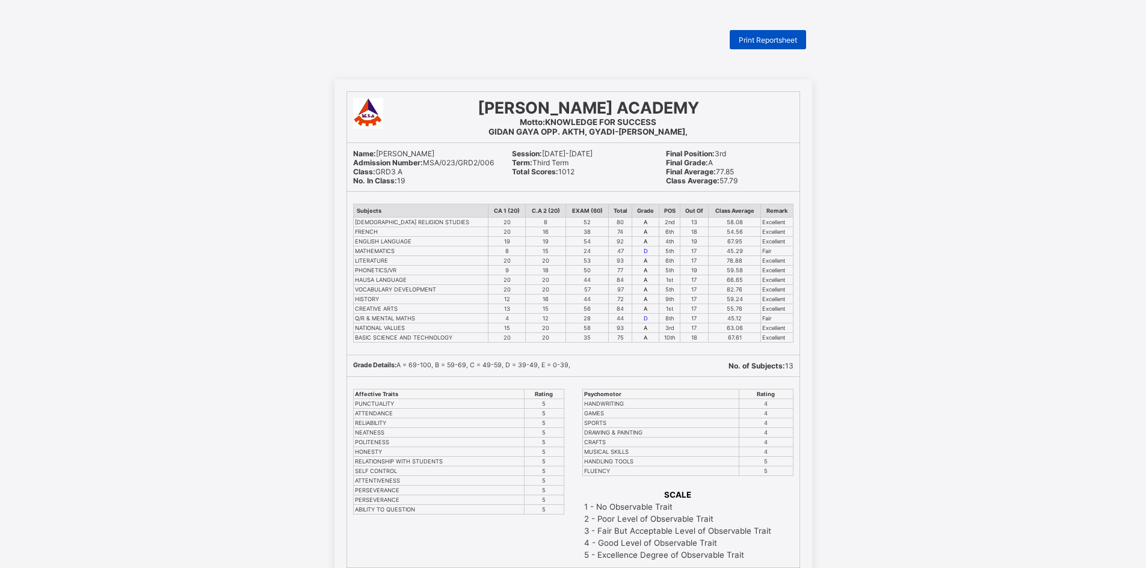
click at [777, 36] on span "Print Reportsheet" at bounding box center [768, 39] width 58 height 9
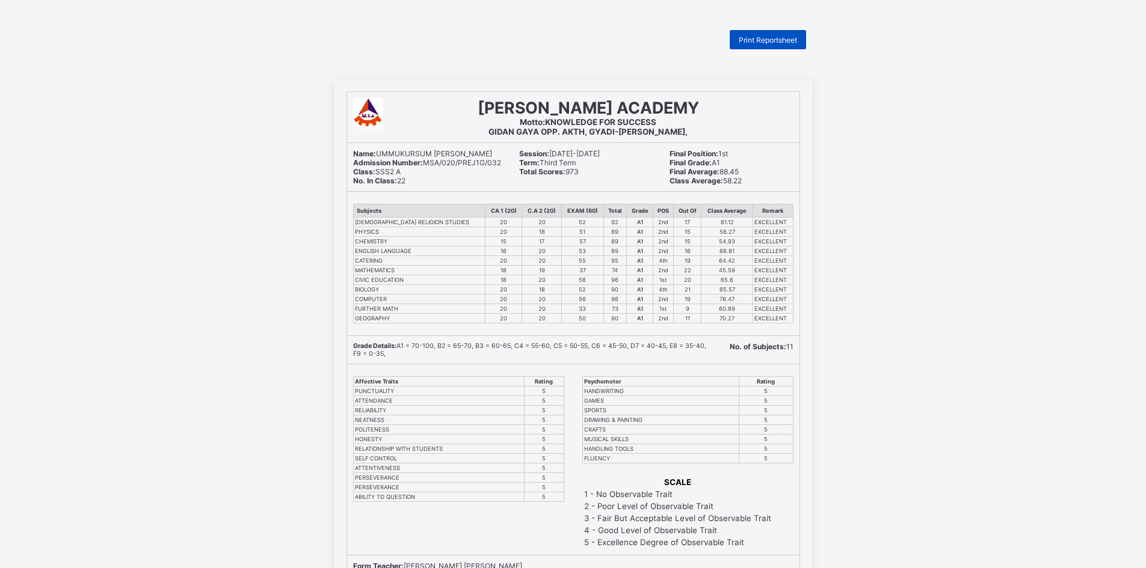
click at [766, 42] on span "Print Reportsheet" at bounding box center [768, 39] width 58 height 9
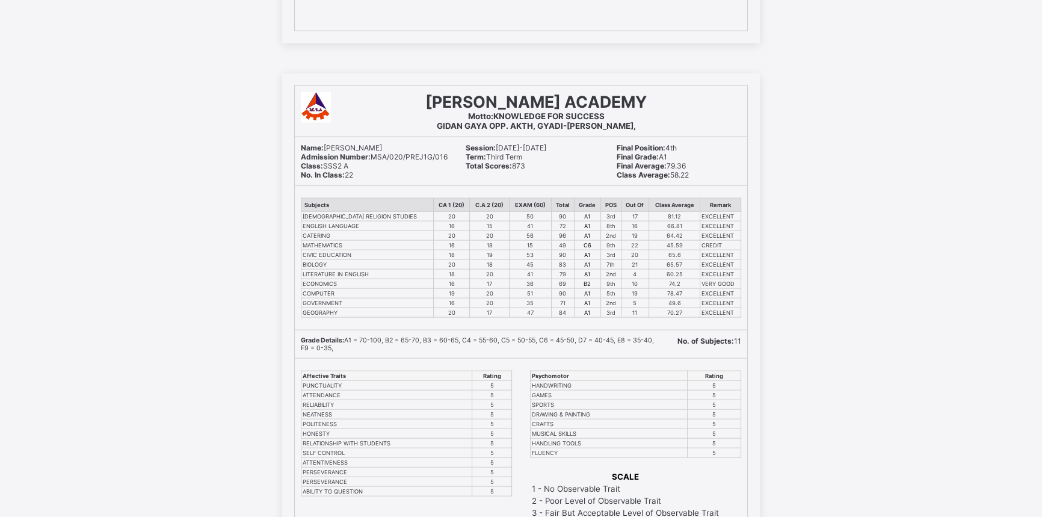
scroll to position [14640, 0]
